Goal: Information Seeking & Learning: Check status

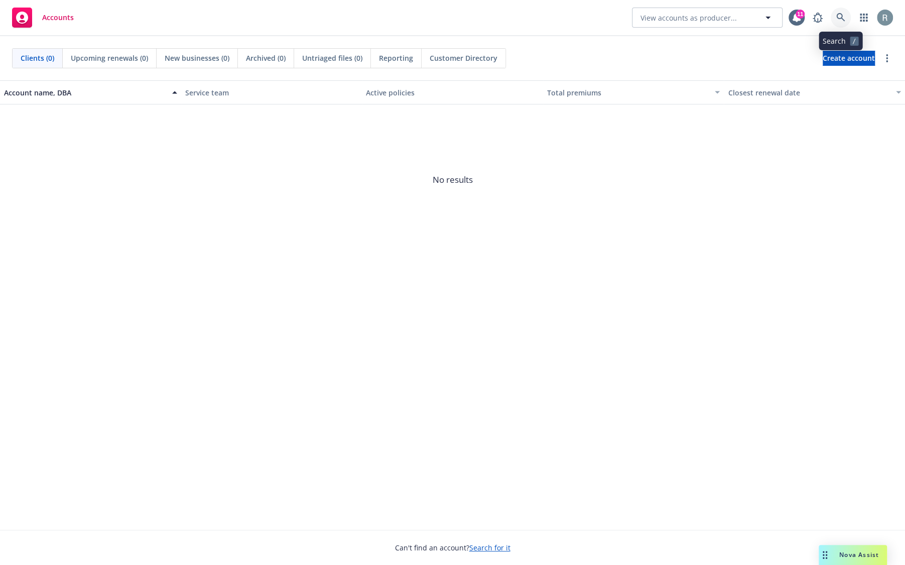
click at [839, 17] on icon at bounding box center [841, 17] width 9 height 9
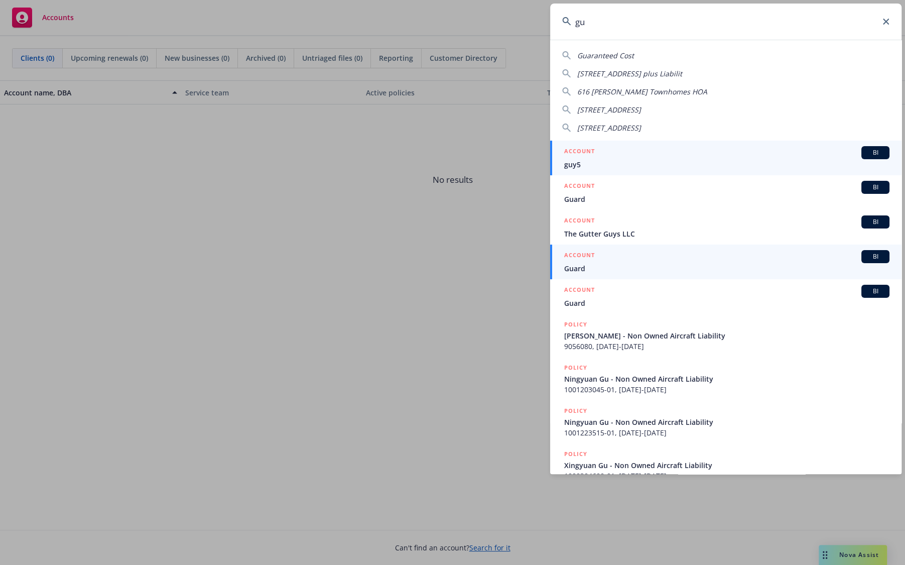
type input "gu"
click at [773, 264] on span "Guard" at bounding box center [726, 268] width 325 height 11
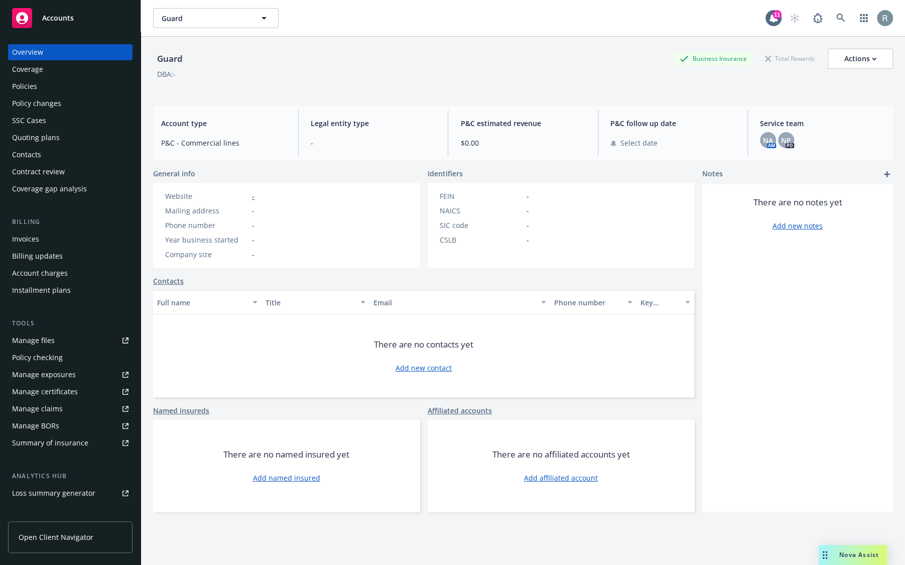
click at [61, 345] on link "Manage files" at bounding box center [70, 340] width 125 height 16
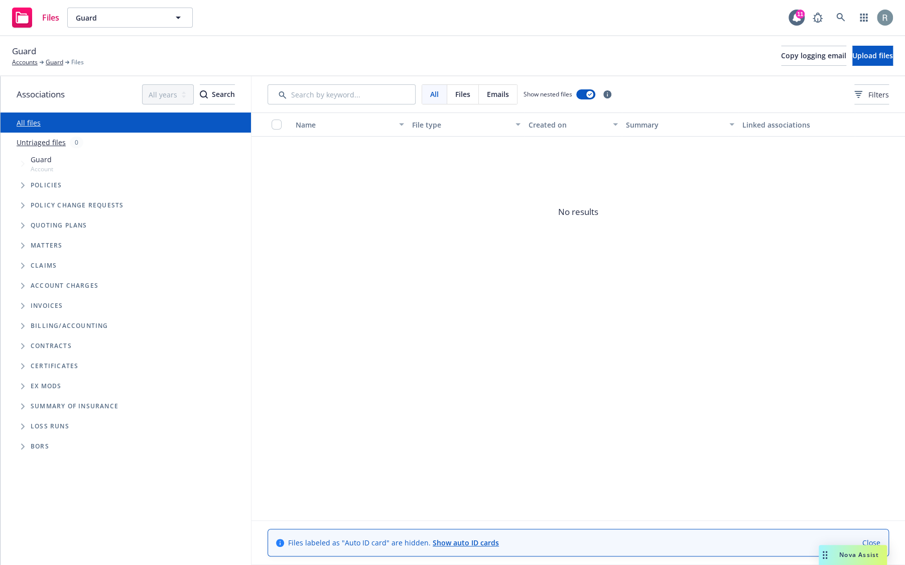
click at [35, 192] on div "Policies" at bounding box center [131, 185] width 241 height 20
click at [18, 188] on span "Tree Example" at bounding box center [23, 185] width 16 height 16
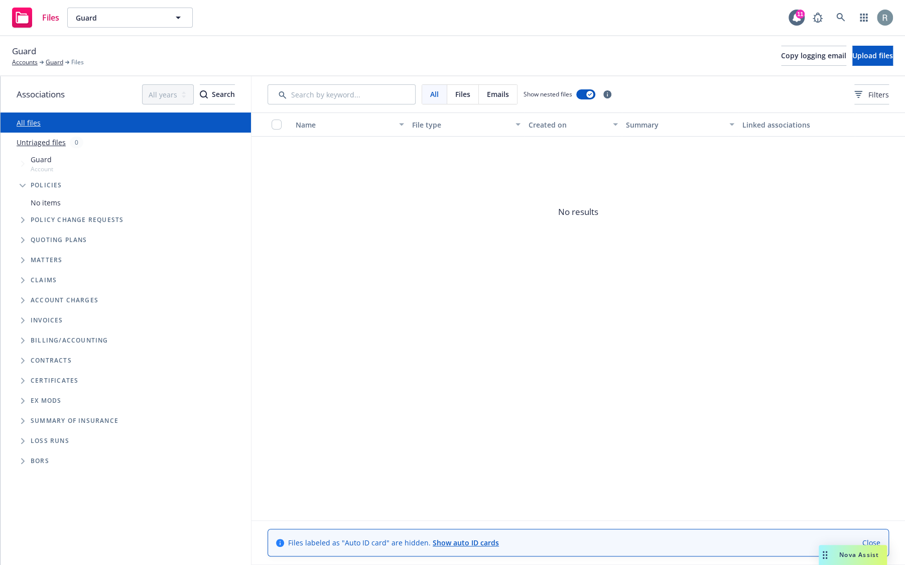
click at [23, 218] on icon "Tree Example" at bounding box center [23, 220] width 4 height 6
click at [24, 257] on icon "Tree Example" at bounding box center [23, 255] width 4 height 6
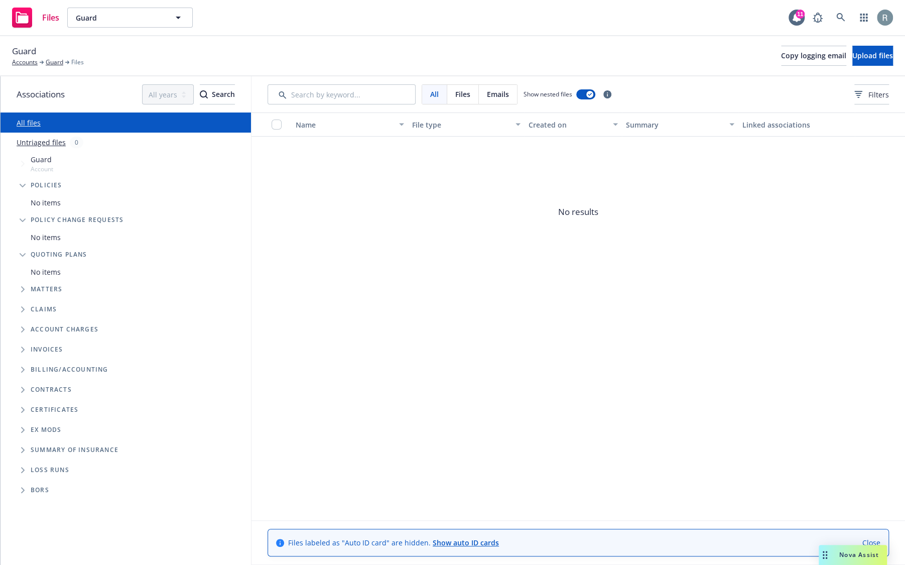
click at [26, 281] on div "Matters" at bounding box center [131, 289] width 241 height 20
click at [839, 16] on icon at bounding box center [841, 17] width 9 height 9
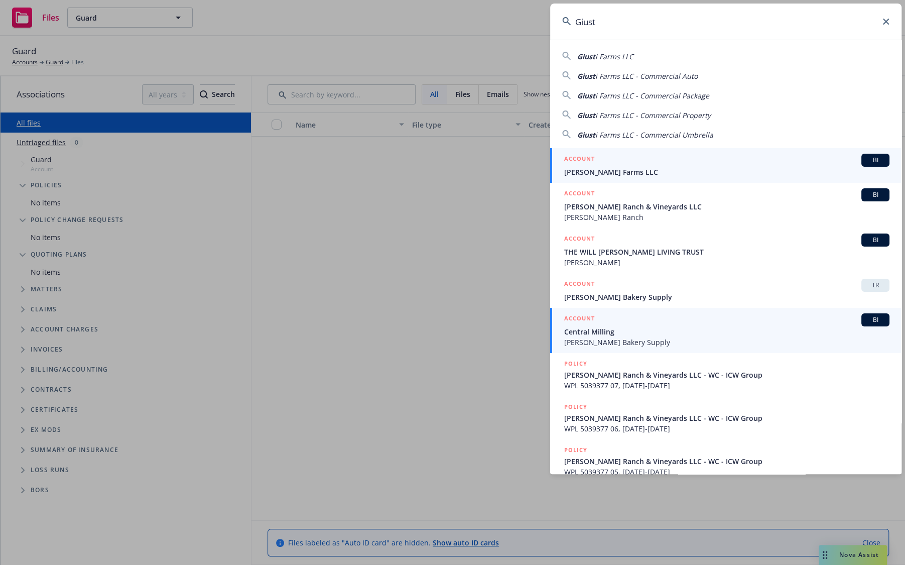
type input "Giust"
click at [652, 167] on span "Giusti Farms LLC" at bounding box center [726, 172] width 325 height 11
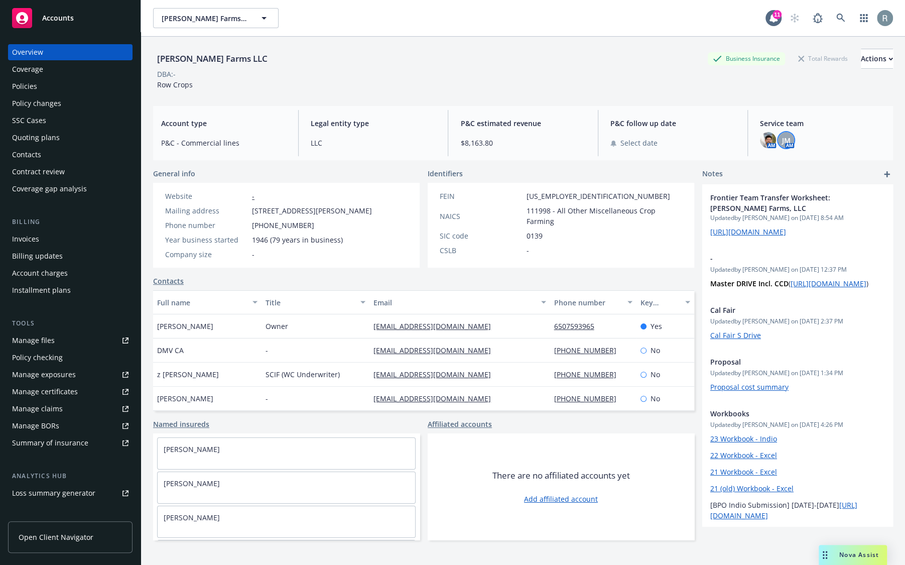
click at [786, 138] on span "JM" at bounding box center [786, 140] width 9 height 11
click at [848, 123] on span "Service team" at bounding box center [822, 123] width 125 height 11
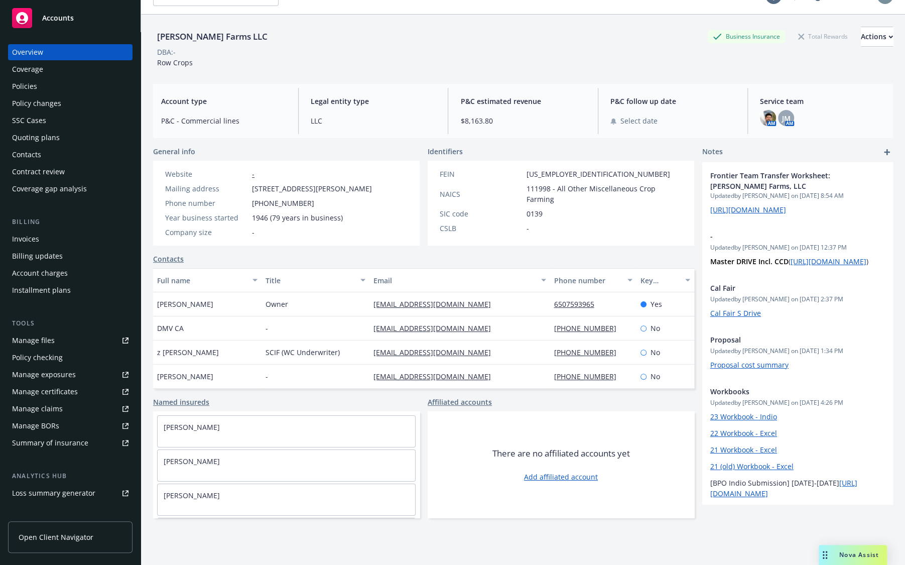
scroll to position [16, 0]
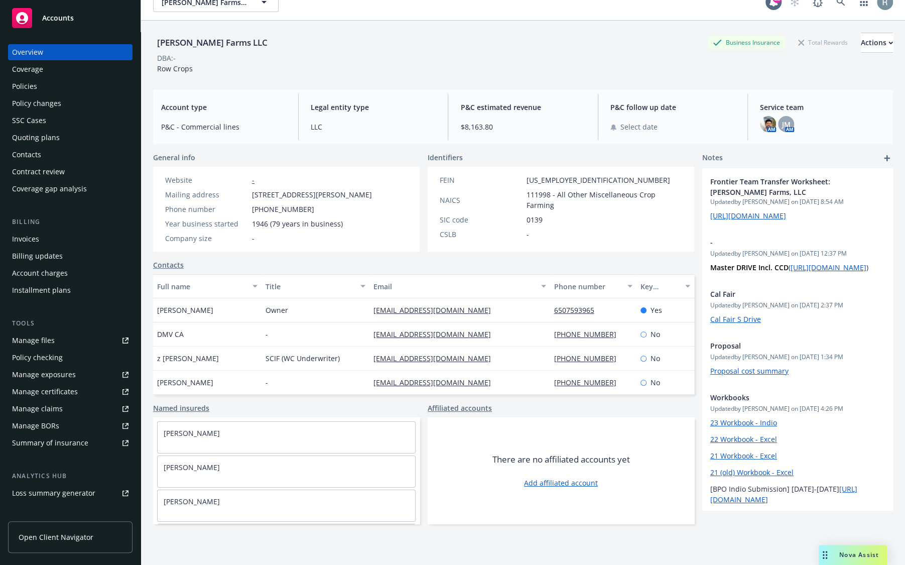
click at [41, 359] on div "Policy checking" at bounding box center [37, 358] width 51 height 16
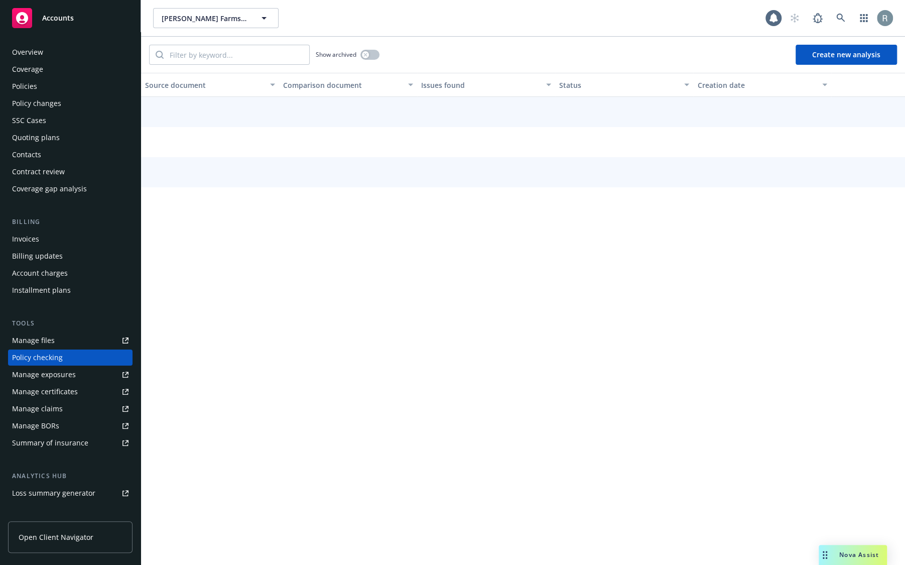
scroll to position [59, 0]
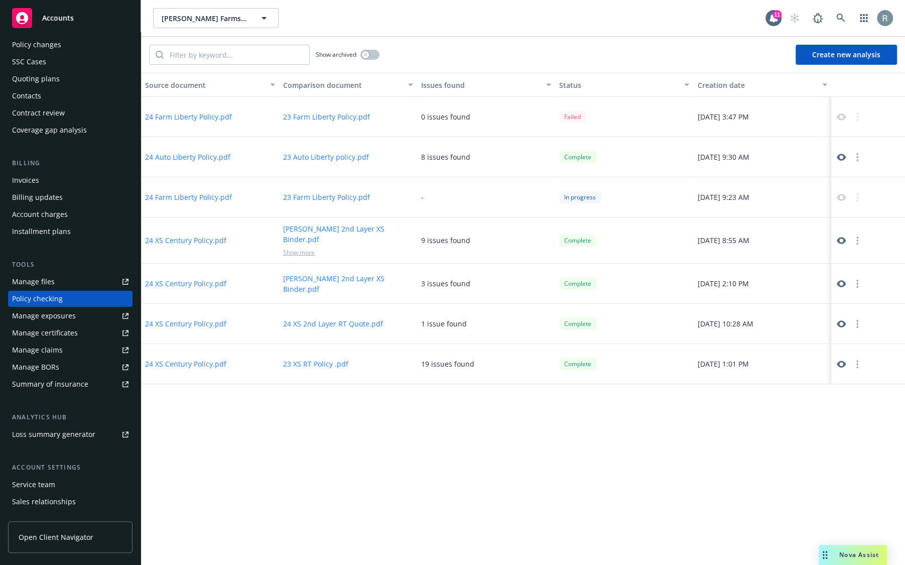
click at [328, 119] on button "23 Farm Liberty Policy.pdf" at bounding box center [326, 116] width 87 height 11
